Goal: Transaction & Acquisition: Purchase product/service

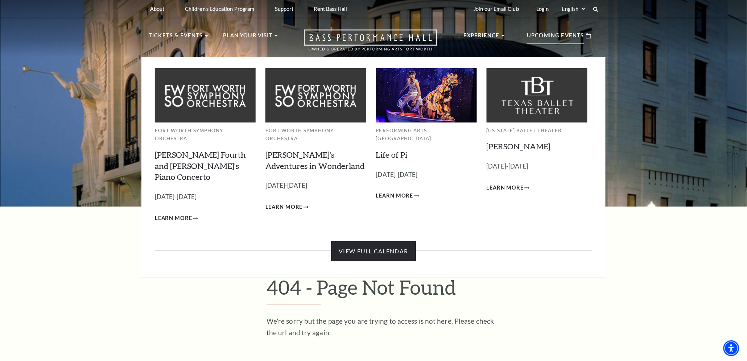
click at [356, 241] on link "View Full Calendar" at bounding box center [373, 251] width 84 height 20
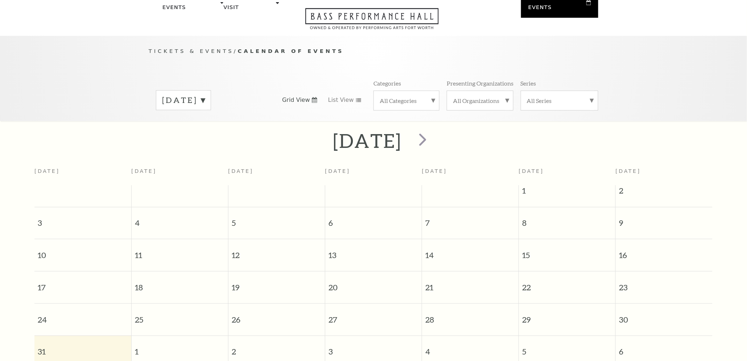
scroll to position [64, 0]
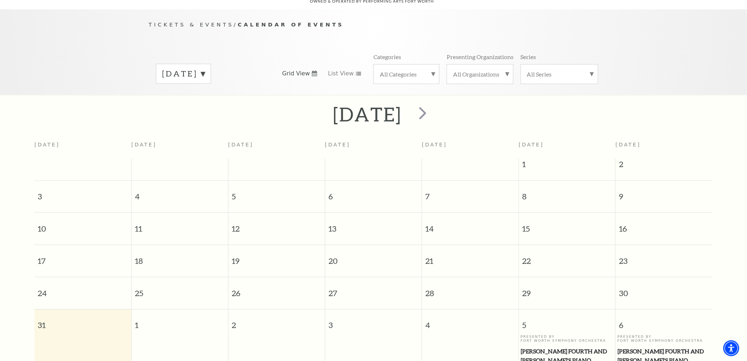
click at [205, 68] on label "[DATE]" at bounding box center [183, 73] width 43 height 11
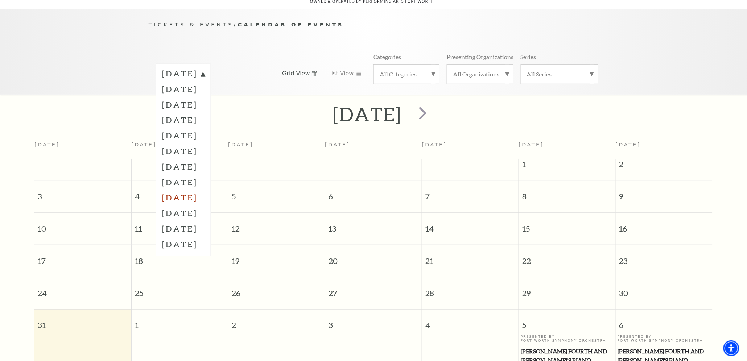
click at [196, 190] on label "[DATE]" at bounding box center [183, 198] width 43 height 16
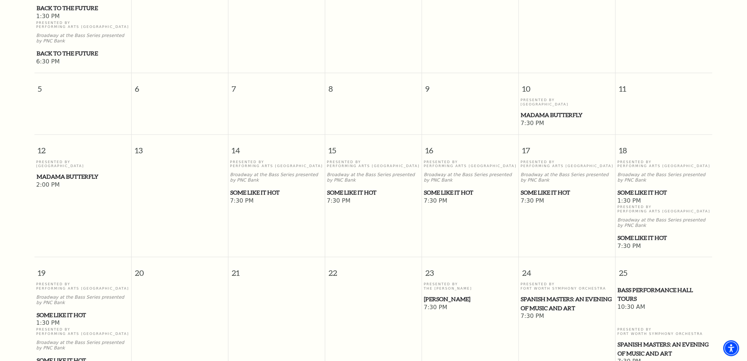
scroll to position [264, 0]
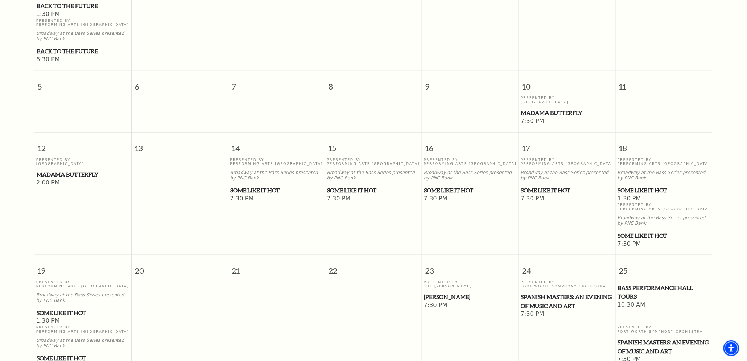
click at [255, 186] on span "Some Like It Hot" at bounding box center [276, 190] width 92 height 9
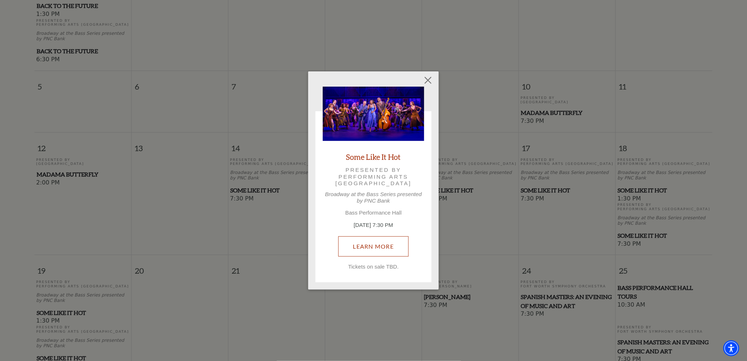
click at [374, 250] on link "Learn More" at bounding box center [373, 246] width 71 height 20
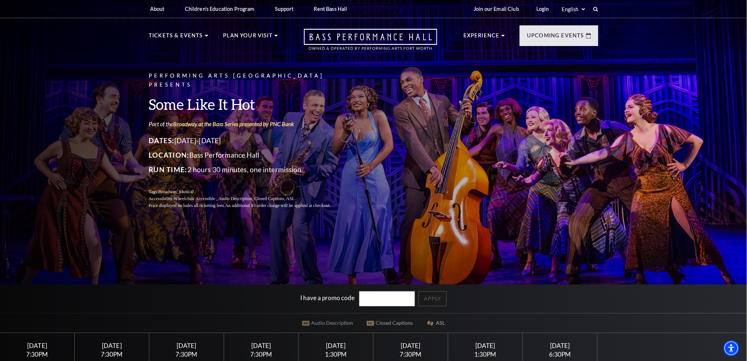
click at [399, 345] on div "Saturday April 18" at bounding box center [410, 346] width 57 height 8
